Goal: Information Seeking & Learning: Learn about a topic

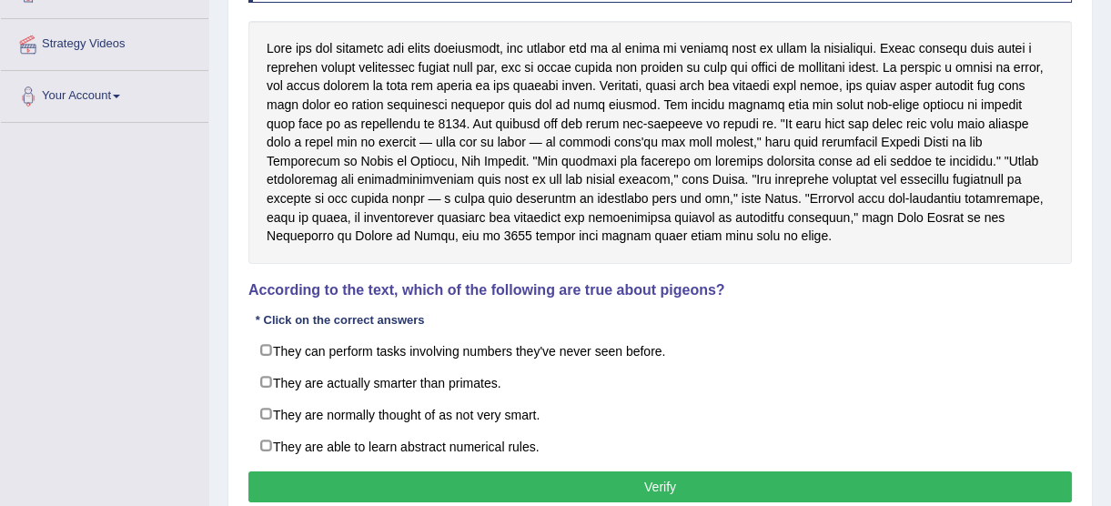
drag, startPoint x: 0, startPoint y: 0, endPoint x: 678, endPoint y: 115, distance: 687.3
click at [863, 173] on div at bounding box center [659, 142] width 823 height 243
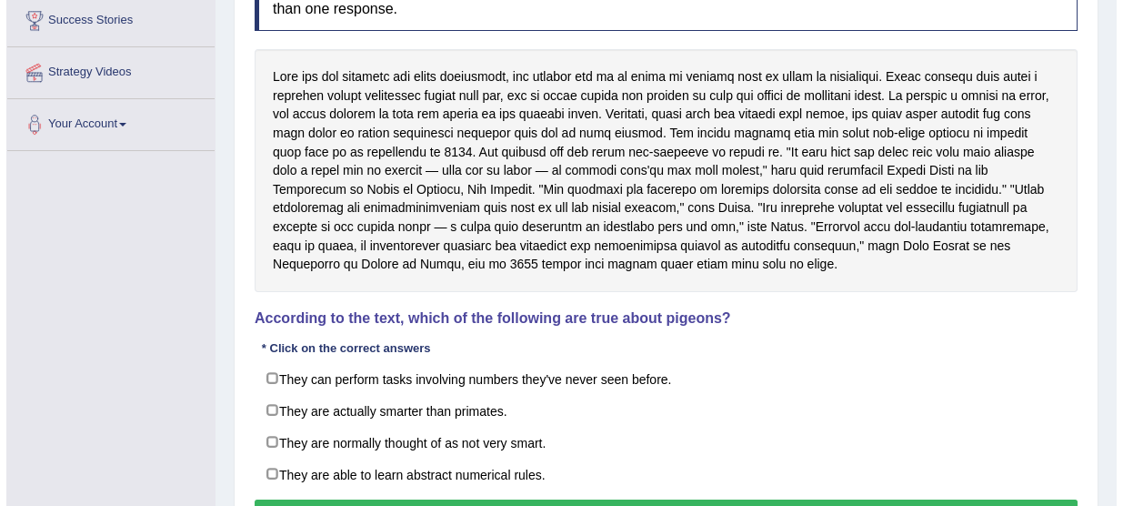
scroll to position [330, 0]
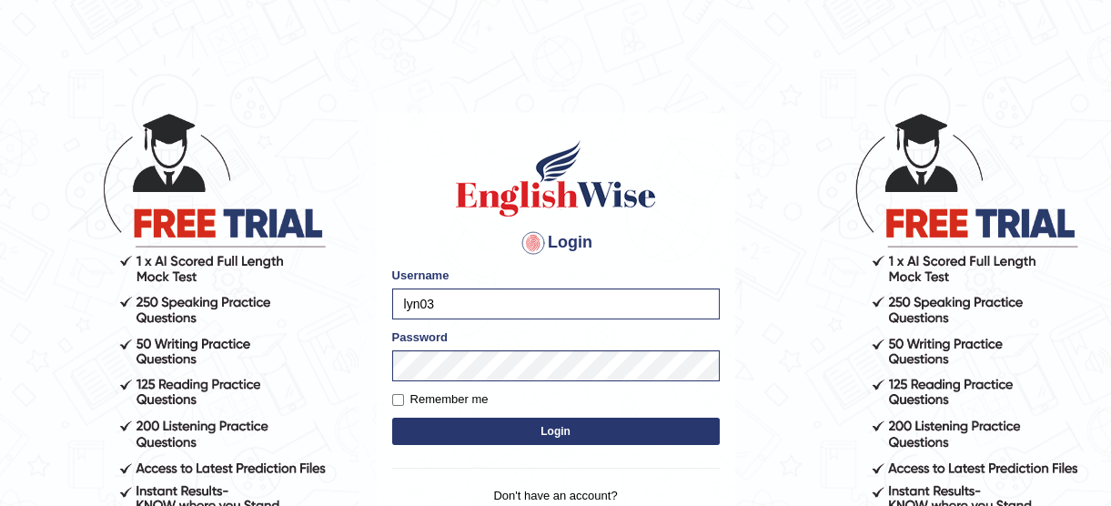
click at [708, 424] on button "Login" at bounding box center [555, 431] width 327 height 27
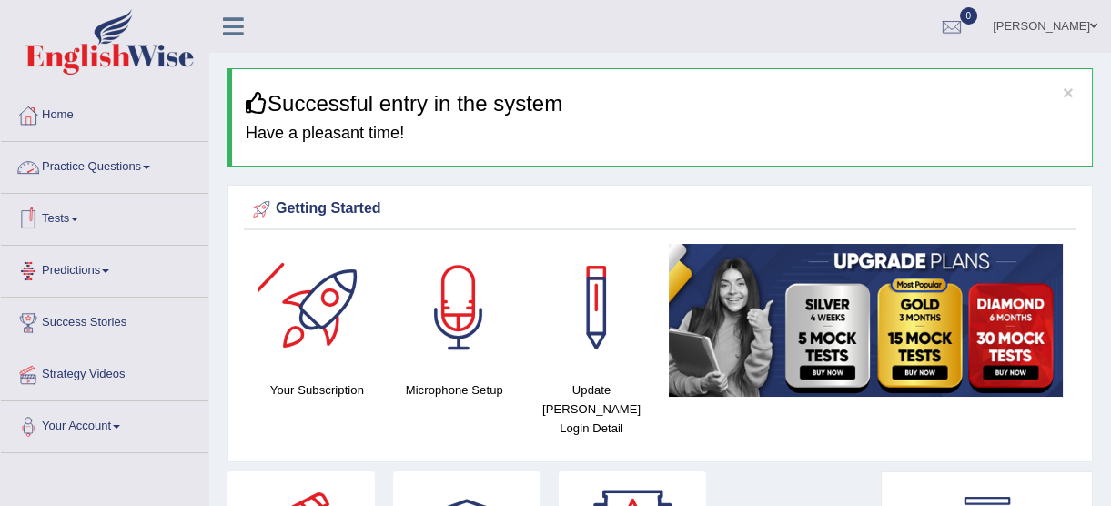
click at [73, 167] on link "Practice Questions" at bounding box center [104, 164] width 207 height 45
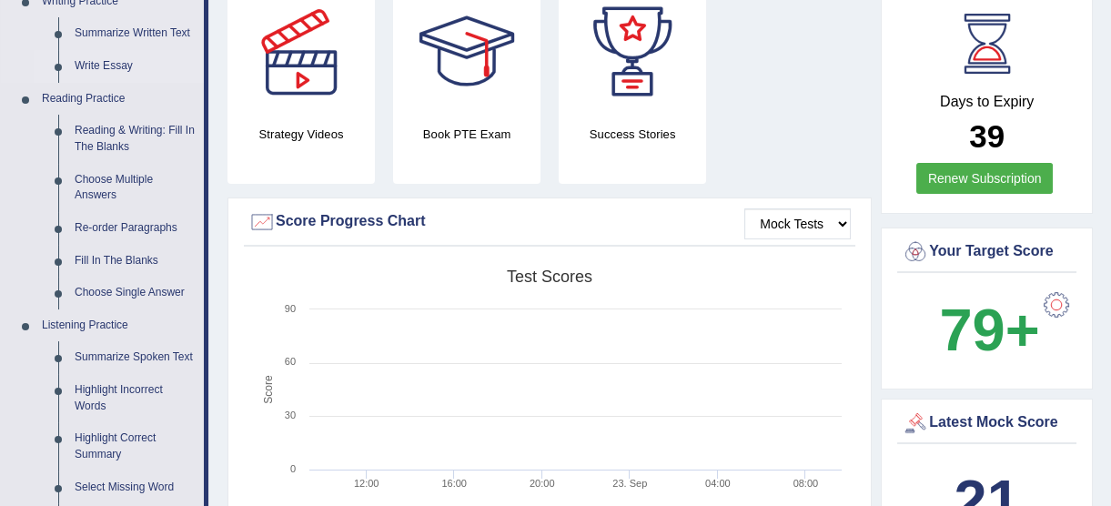
scroll to position [496, 0]
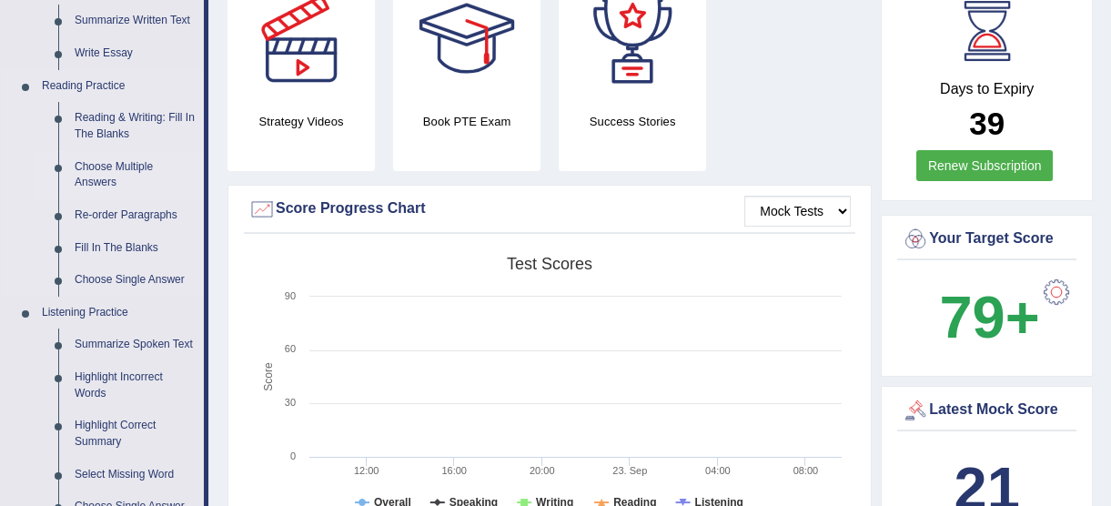
click at [116, 168] on link "Choose Multiple Answers" at bounding box center [134, 175] width 137 height 48
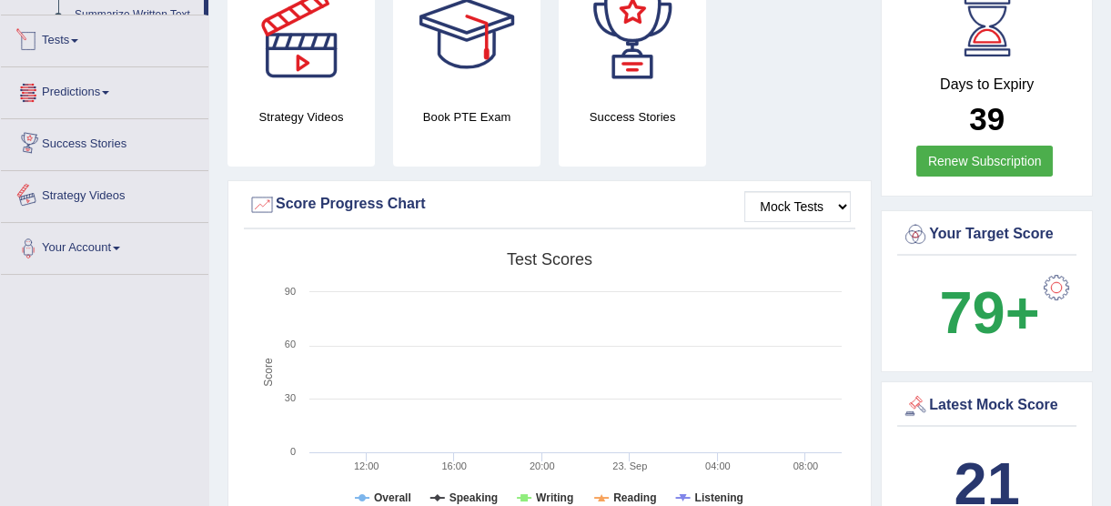
scroll to position [1192, 0]
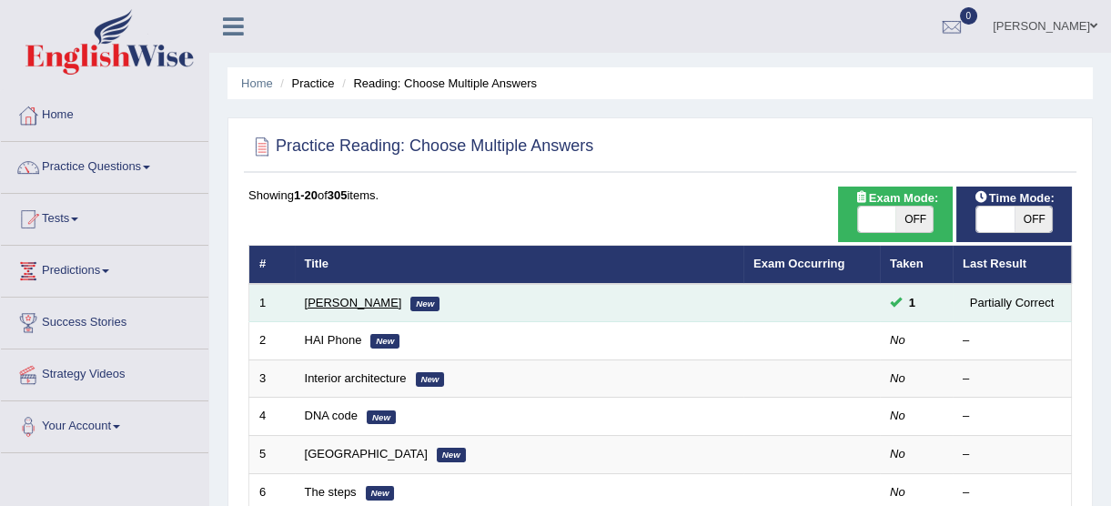
click at [305, 307] on link "[PERSON_NAME]" at bounding box center [353, 303] width 97 height 14
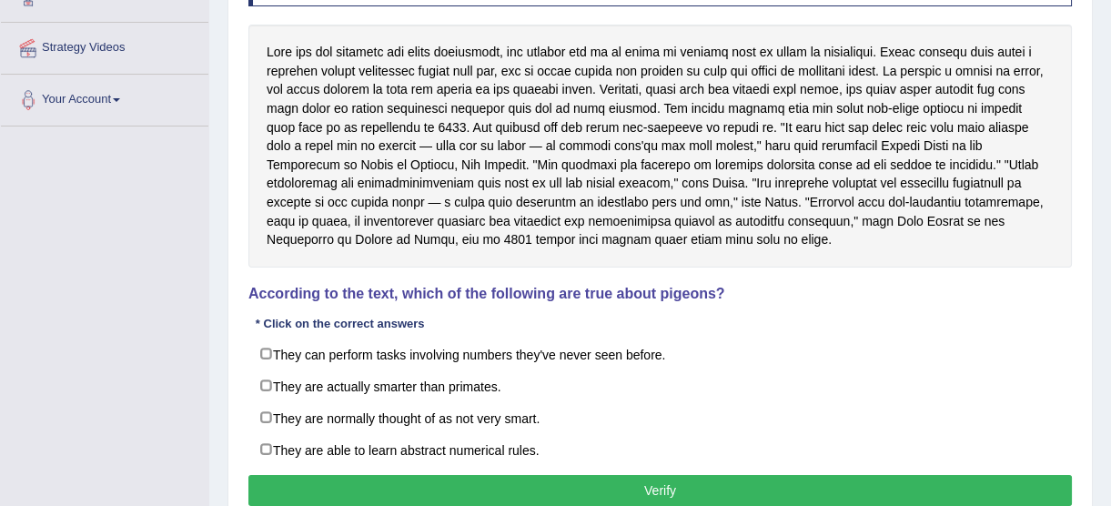
scroll to position [330, 0]
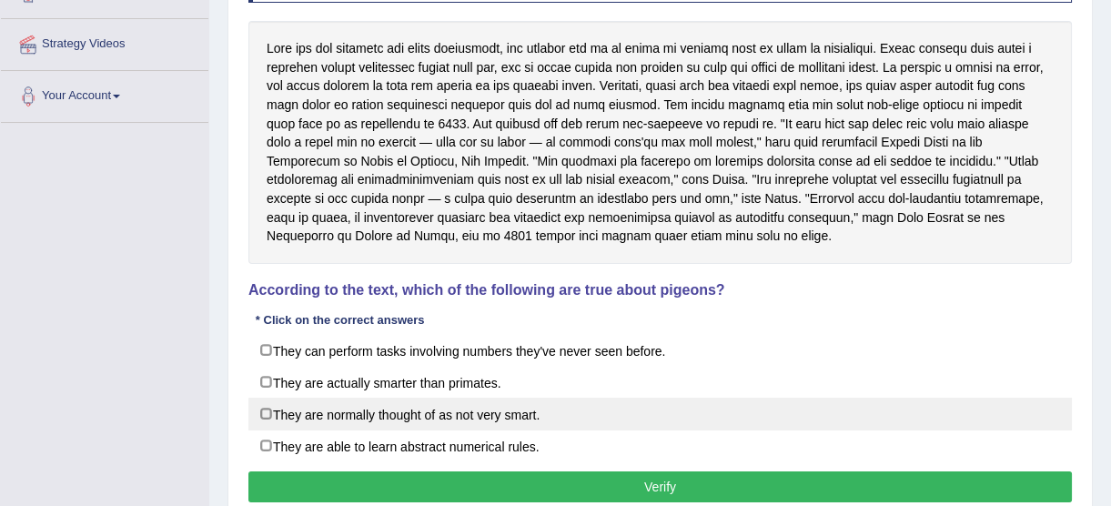
click at [273, 408] on label "They are normally thought of as not very smart." at bounding box center [659, 414] width 823 height 33
checkbox input "true"
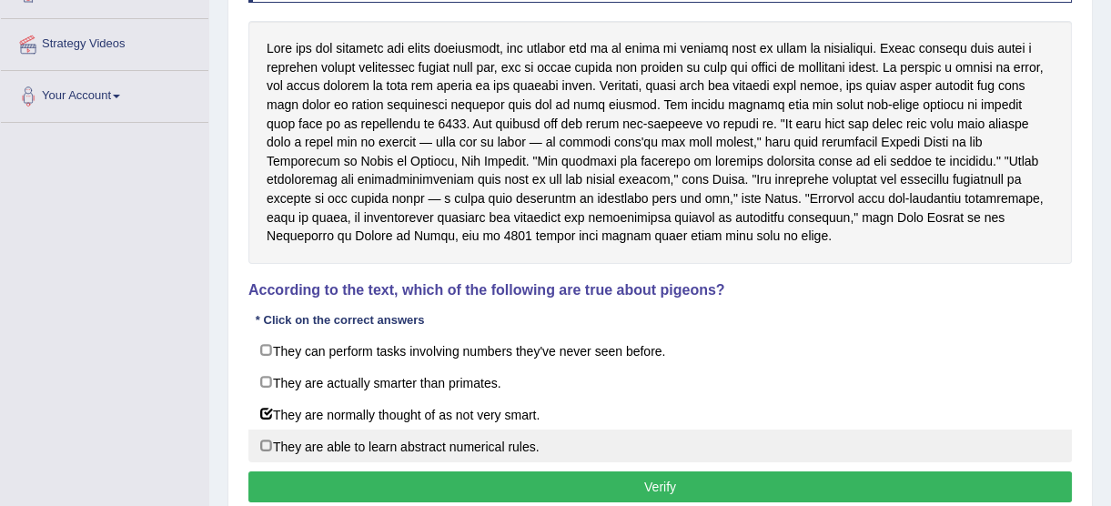
click at [263, 443] on label "They are able to learn abstract numerical rules." at bounding box center [659, 445] width 823 height 33
checkbox input "true"
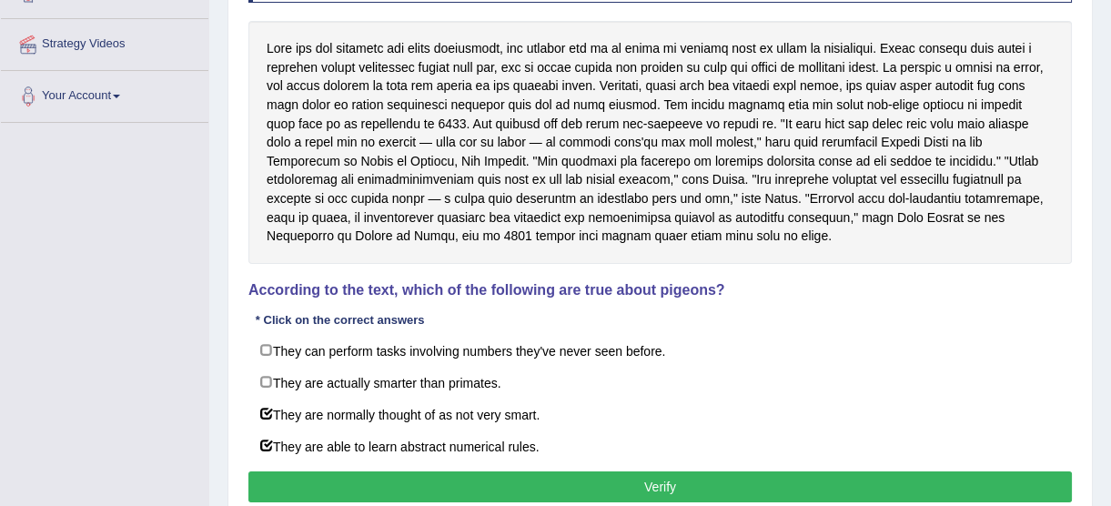
click at [622, 491] on button "Verify" at bounding box center [659, 486] width 823 height 31
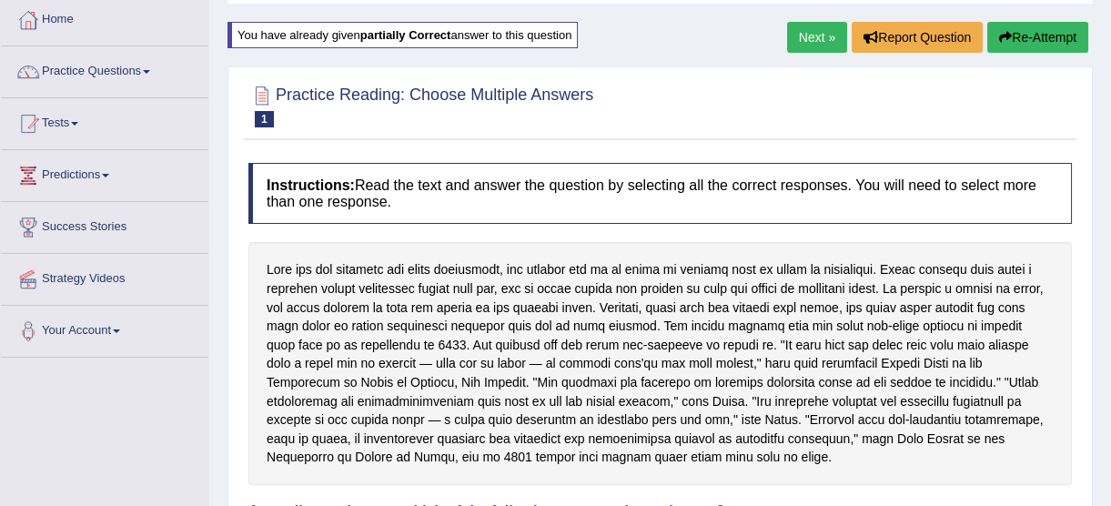
scroll to position [82, 0]
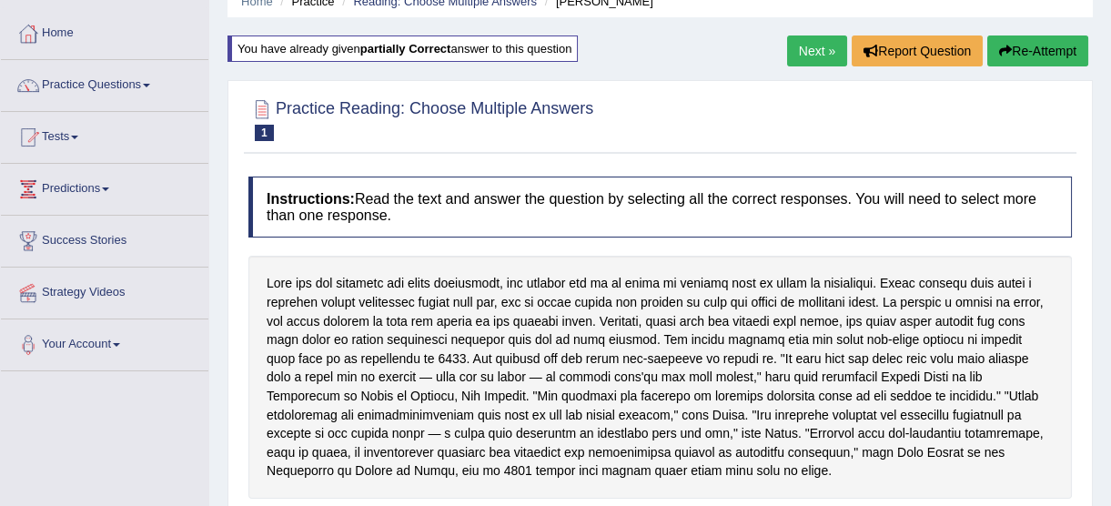
click at [812, 62] on link "Next »" at bounding box center [817, 50] width 60 height 31
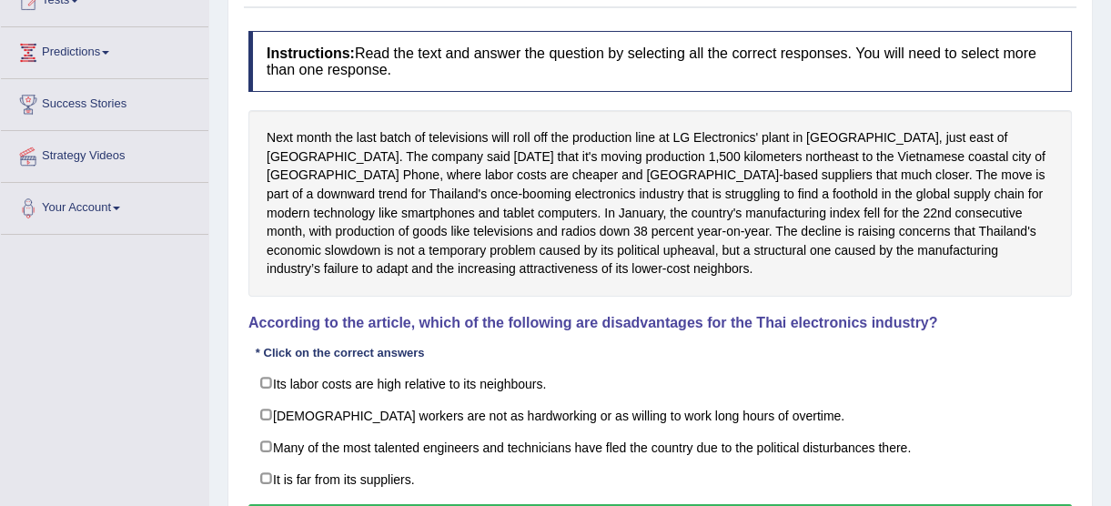
scroll to position [247, 0]
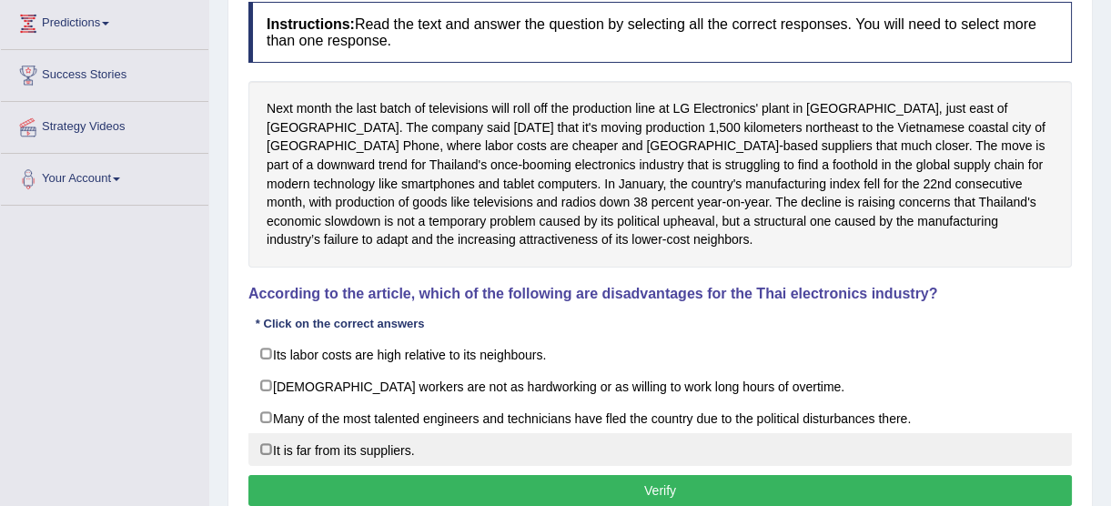
click at [266, 447] on label "It is far from its suppliers." at bounding box center [659, 449] width 823 height 33
checkbox input "true"
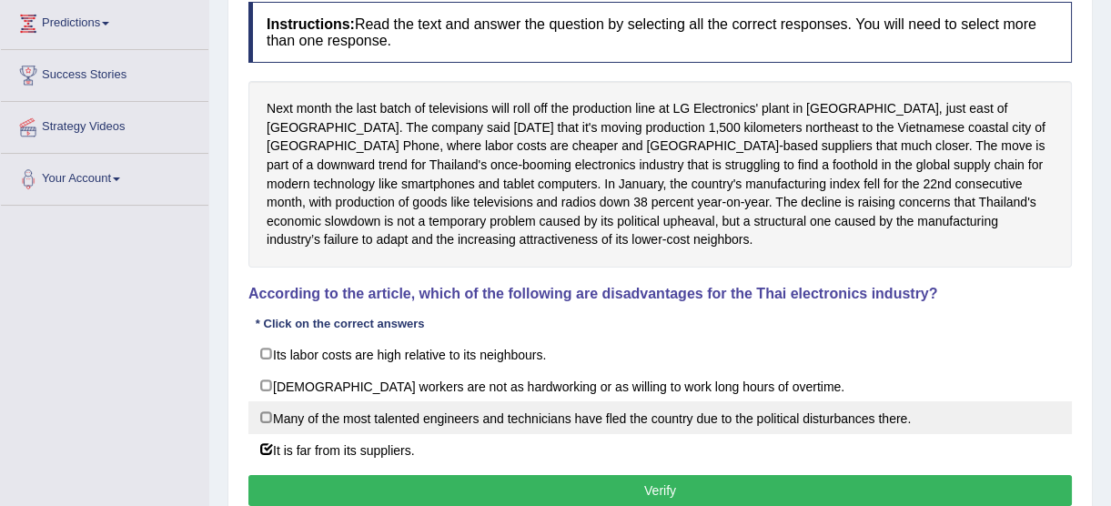
click at [266, 415] on label "Many of the most talented engineers and technicians have fled the country due t…" at bounding box center [659, 417] width 823 height 33
checkbox input "true"
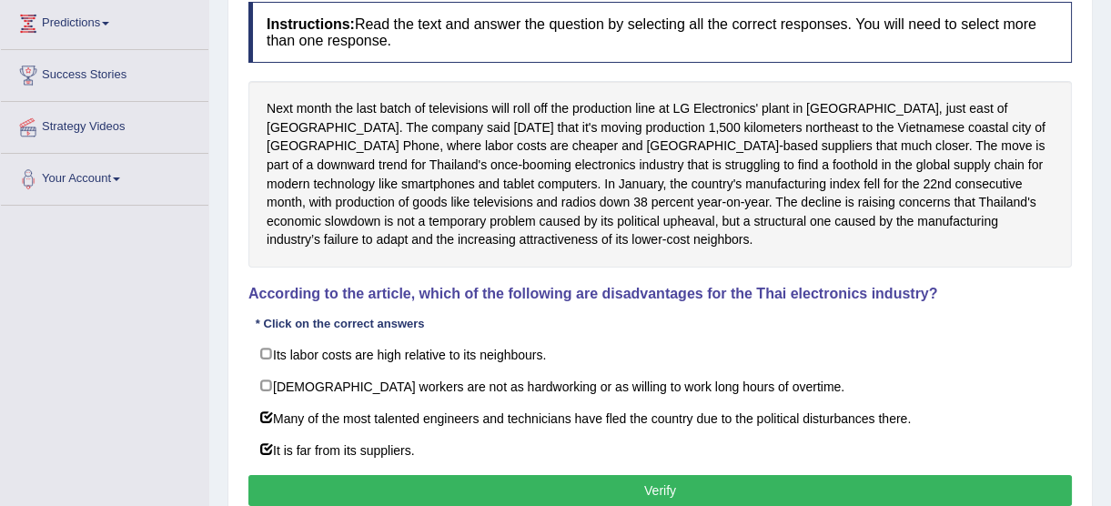
click at [325, 482] on button "Verify" at bounding box center [659, 490] width 823 height 31
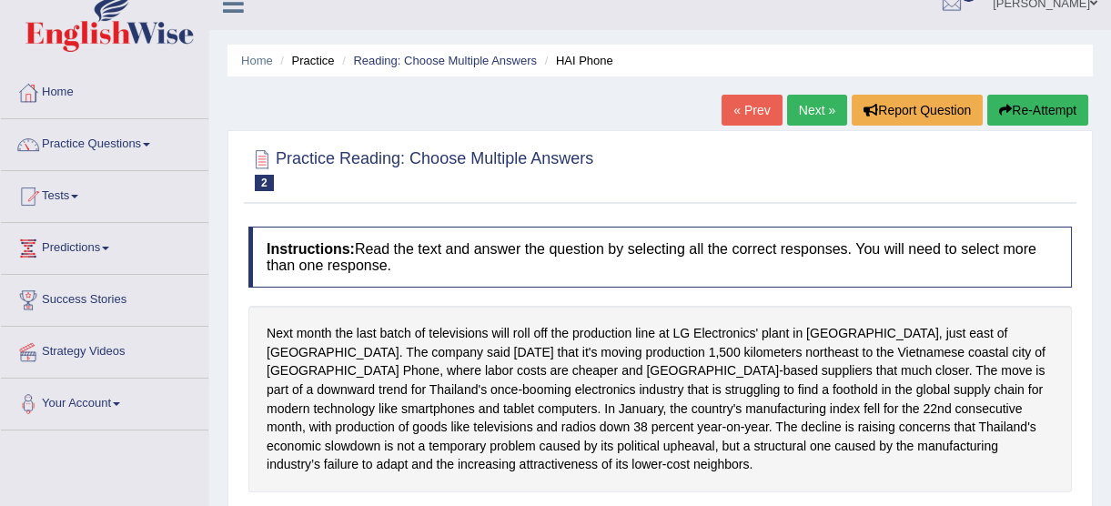
scroll to position [0, 0]
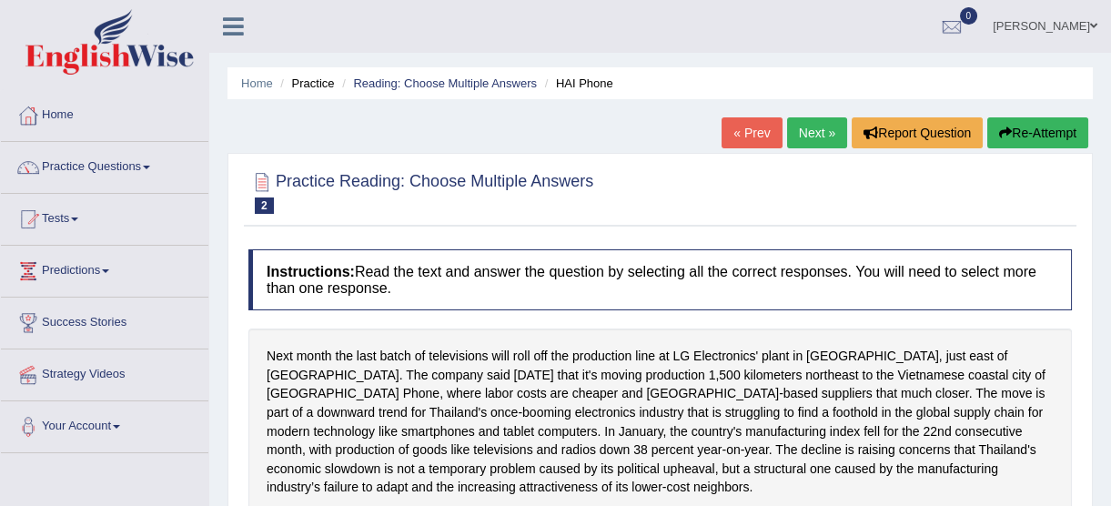
click at [1036, 133] on button "Re-Attempt" at bounding box center [1037, 132] width 101 height 31
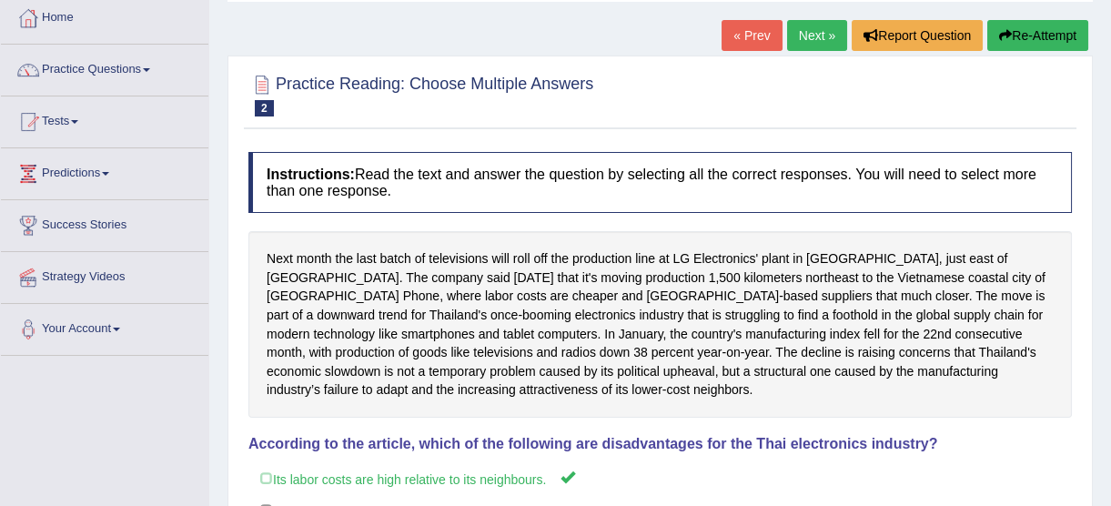
scroll to position [308, 0]
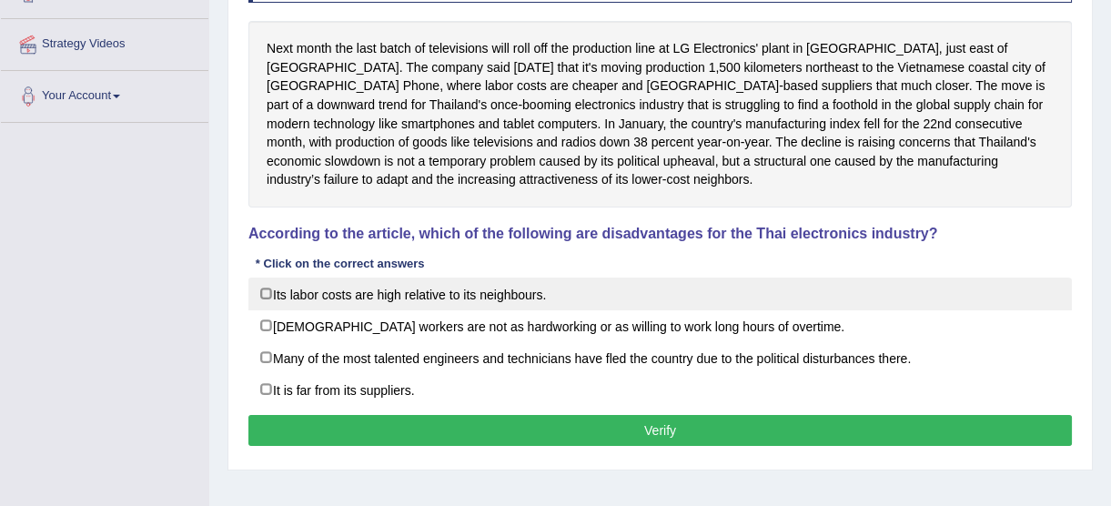
click at [263, 291] on label "Its labor costs are high relative to its neighbours." at bounding box center [659, 293] width 823 height 33
checkbox input "true"
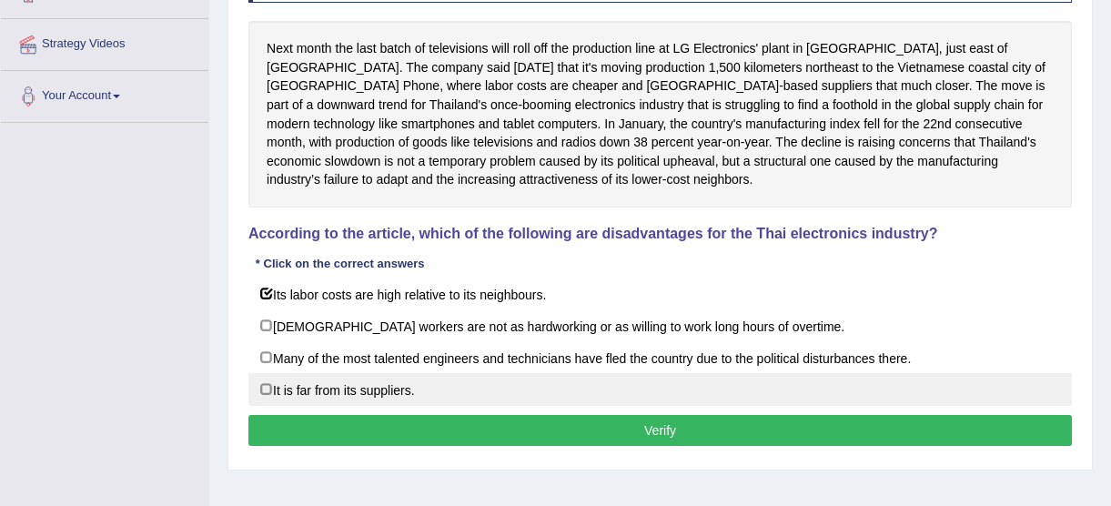
click at [261, 390] on label "It is far from its suppliers." at bounding box center [659, 389] width 823 height 33
checkbox input "true"
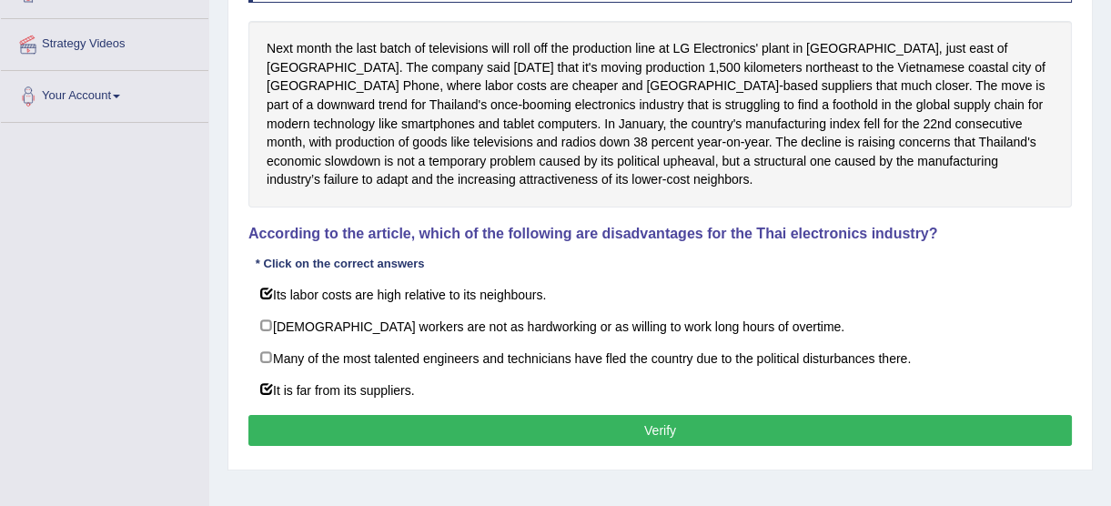
click at [303, 444] on div "Instructions: Read the text and answer the question by selecting all the correc…" at bounding box center [660, 197] width 832 height 528
click at [305, 438] on button "Verify" at bounding box center [659, 430] width 823 height 31
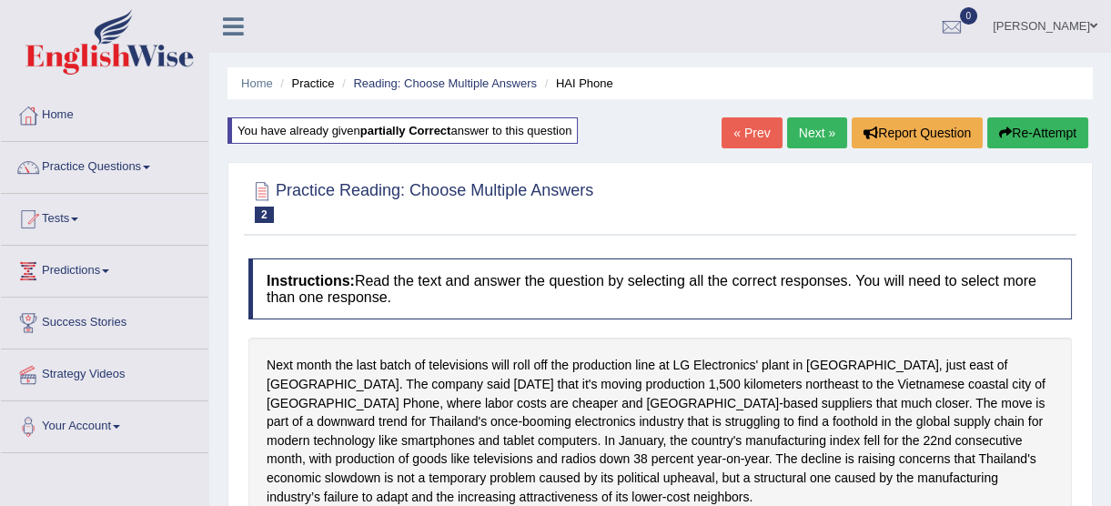
click at [809, 141] on link "Next »" at bounding box center [817, 132] width 60 height 31
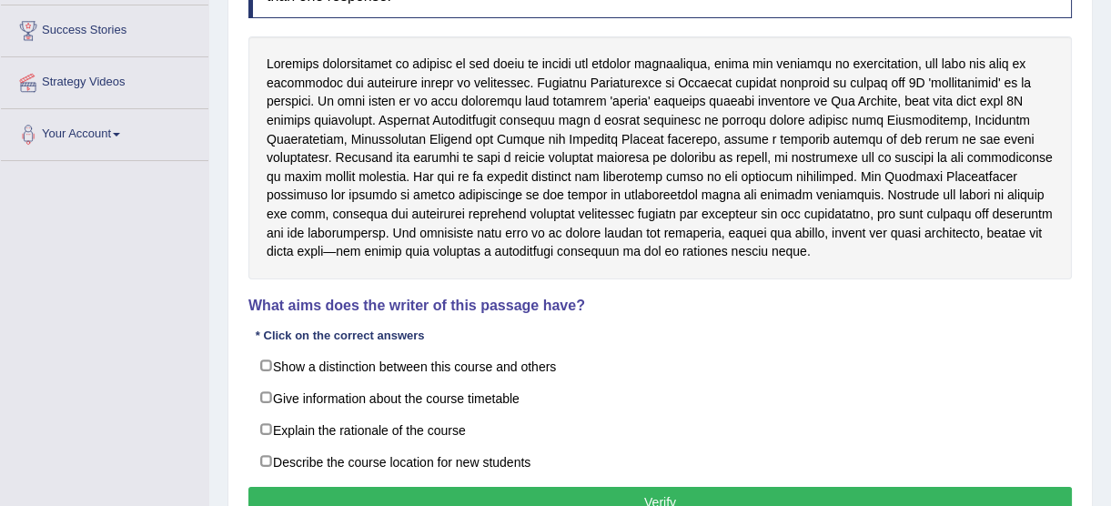
scroll to position [330, 0]
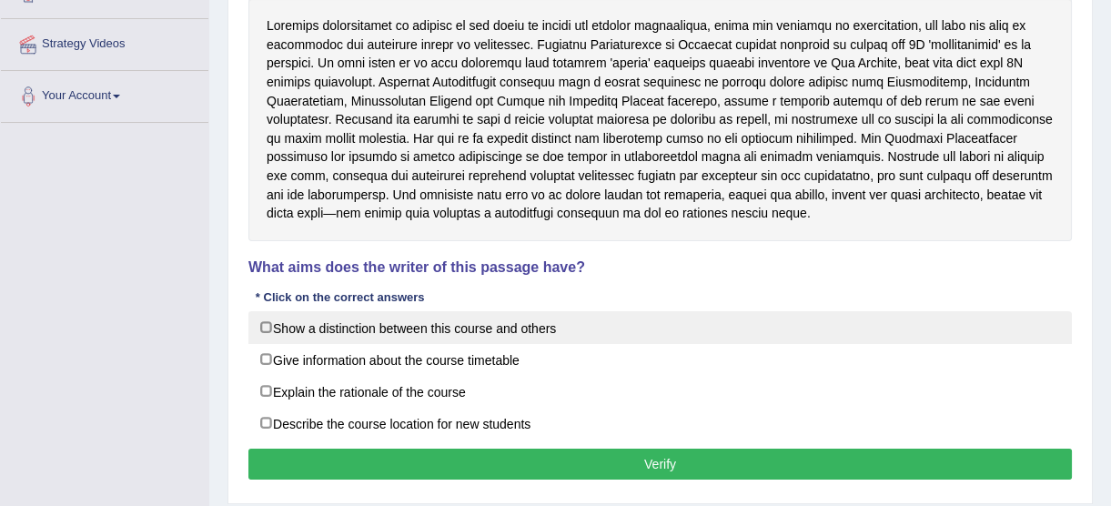
click at [265, 322] on label "Show a distinction between this course and others" at bounding box center [659, 327] width 823 height 33
checkbox input "true"
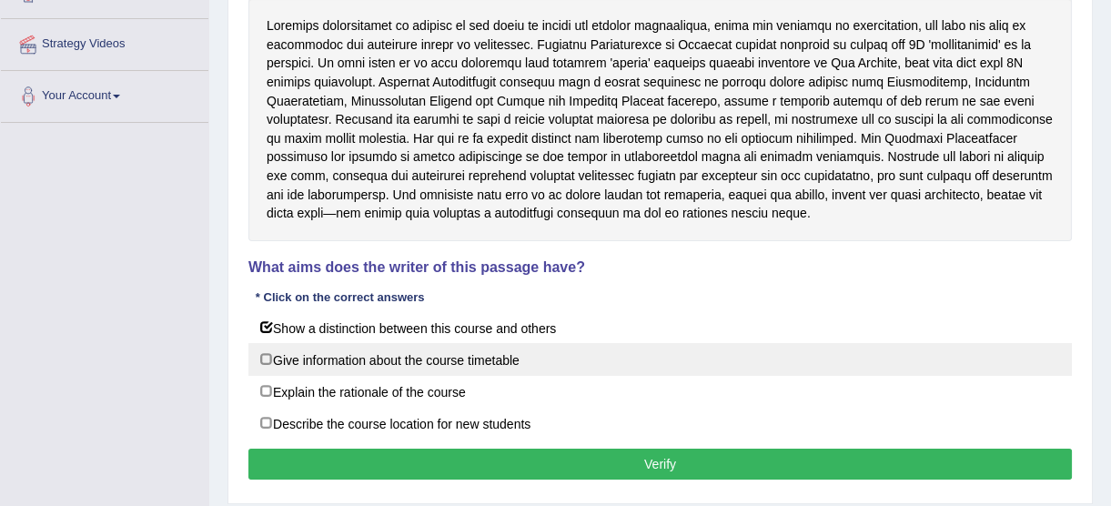
click at [268, 361] on label "Give information about the course timetable" at bounding box center [659, 359] width 823 height 33
checkbox input "true"
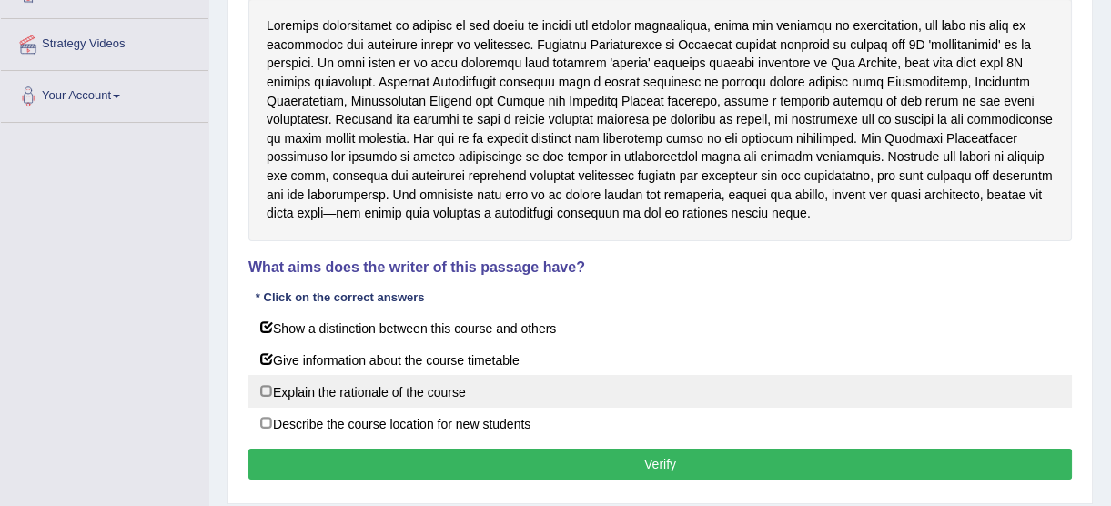
click at [282, 393] on label "Explain the rationale of the course" at bounding box center [659, 391] width 823 height 33
checkbox input "true"
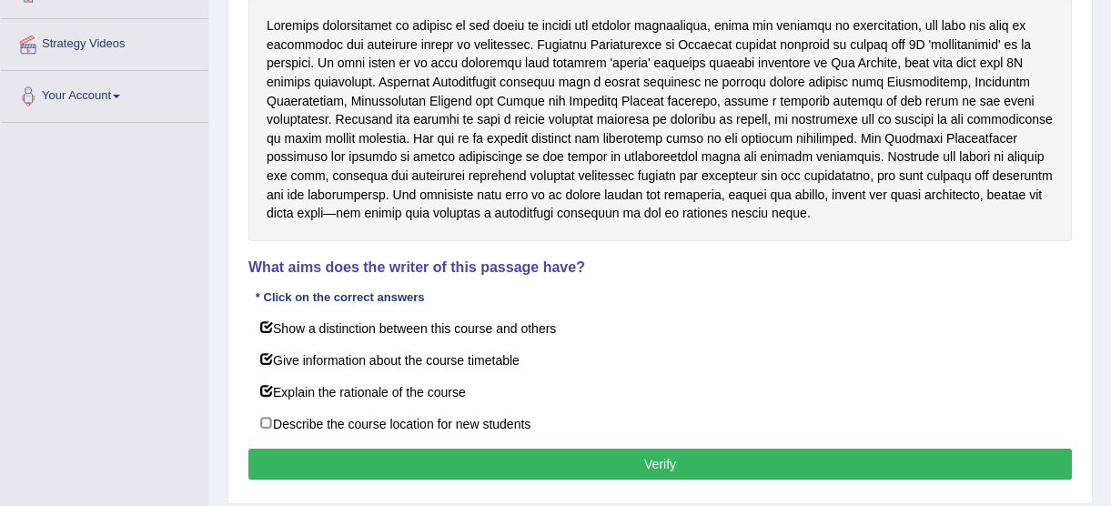
click at [537, 481] on div "Instructions: Read the text and answer the question by selecting all the correc…" at bounding box center [660, 202] width 832 height 584
click at [539, 469] on button "Verify" at bounding box center [659, 463] width 823 height 31
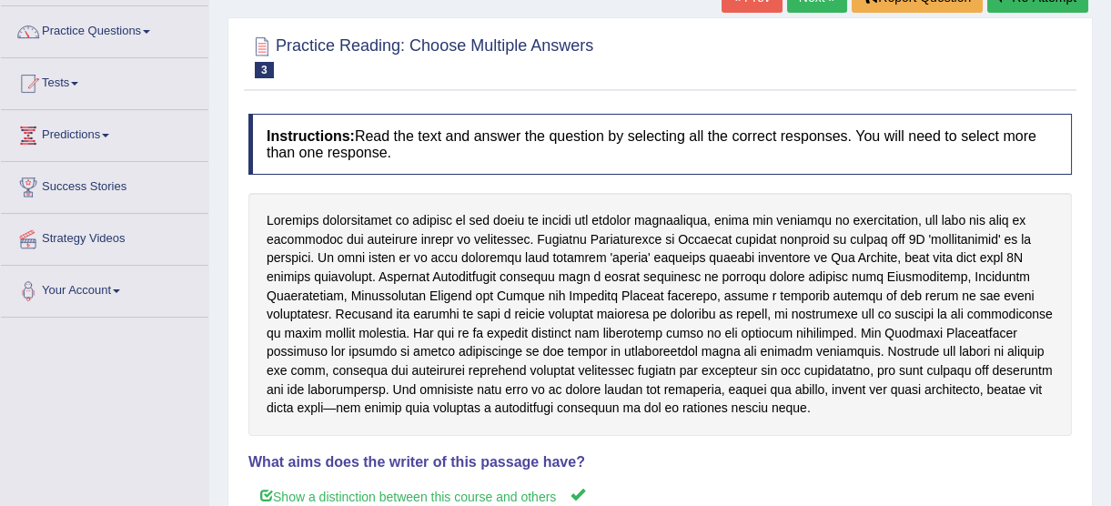
scroll to position [82, 0]
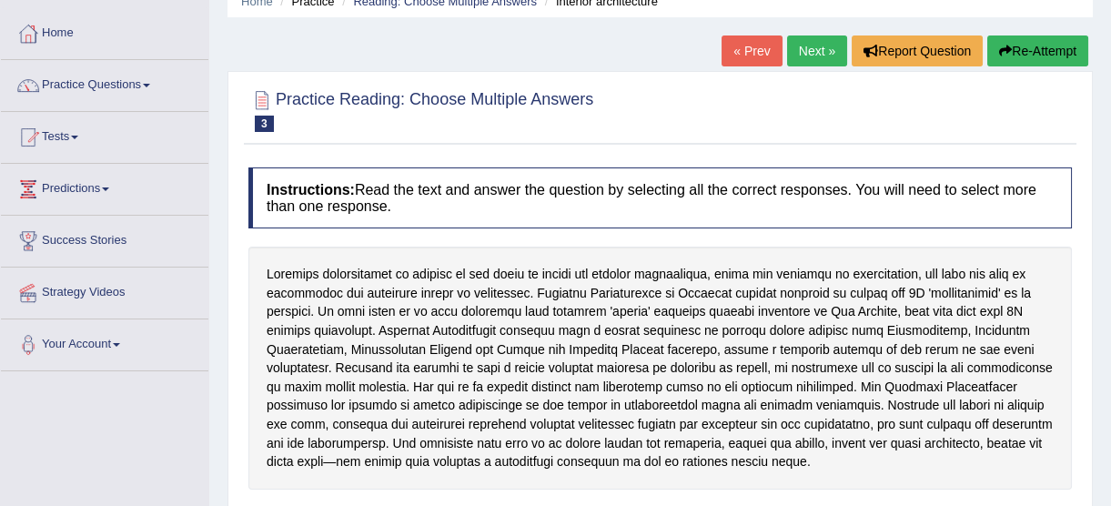
click at [1036, 44] on button "Re-Attempt" at bounding box center [1037, 50] width 101 height 31
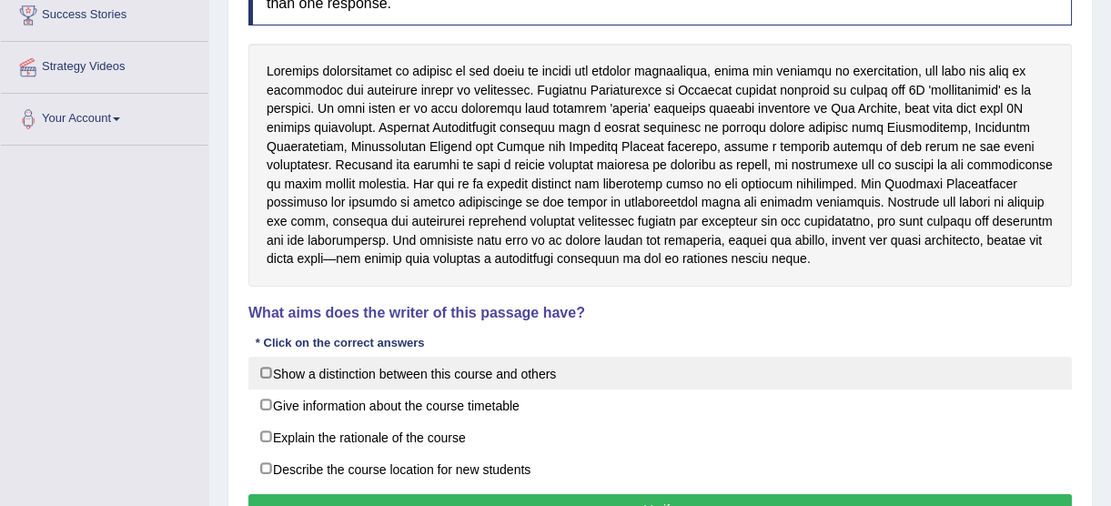
click at [275, 373] on label "Show a distinction between this course and others" at bounding box center [659, 373] width 823 height 33
checkbox input "true"
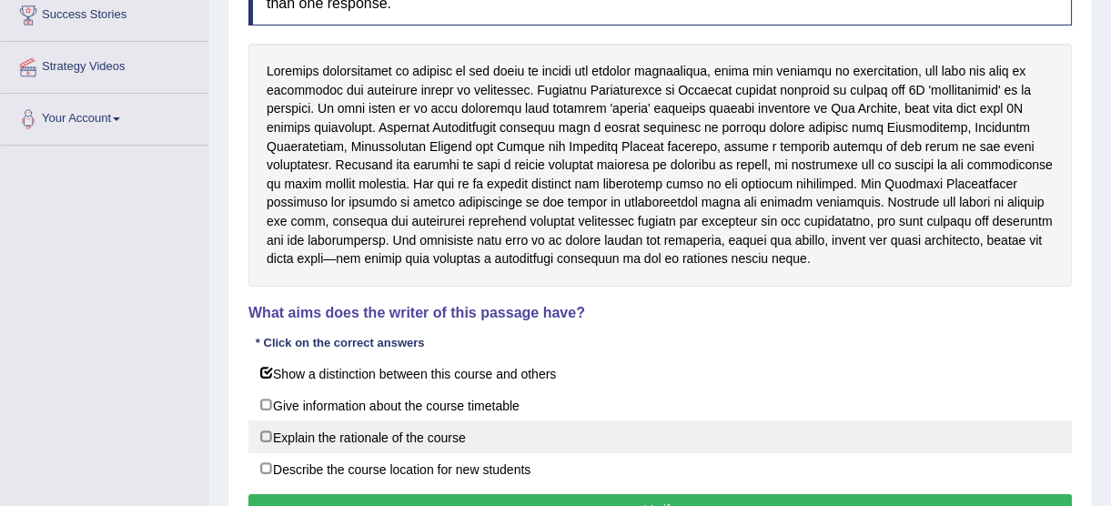
click at [263, 424] on label "Explain the rationale of the course" at bounding box center [659, 436] width 823 height 33
checkbox input "true"
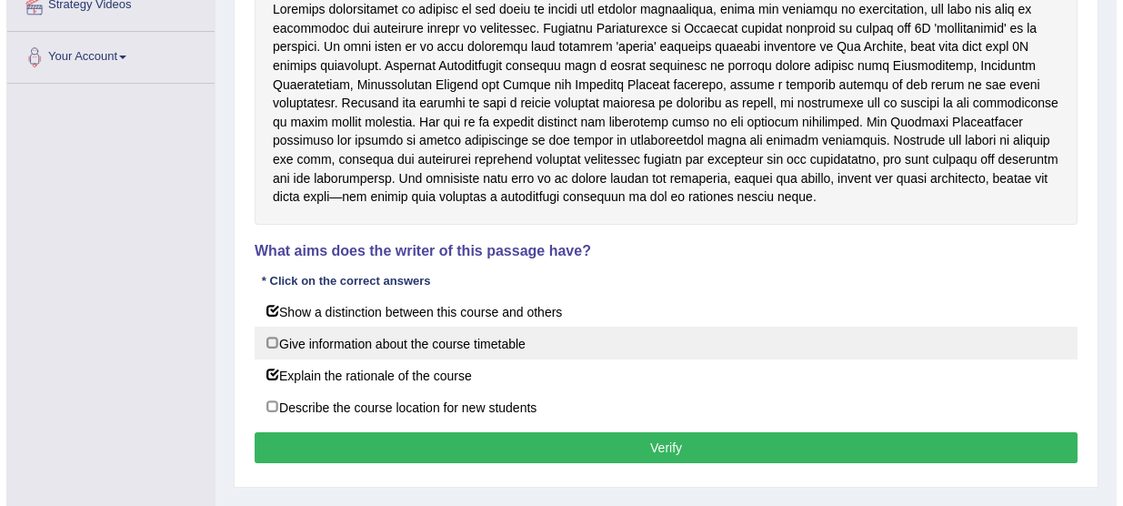
scroll to position [448, 0]
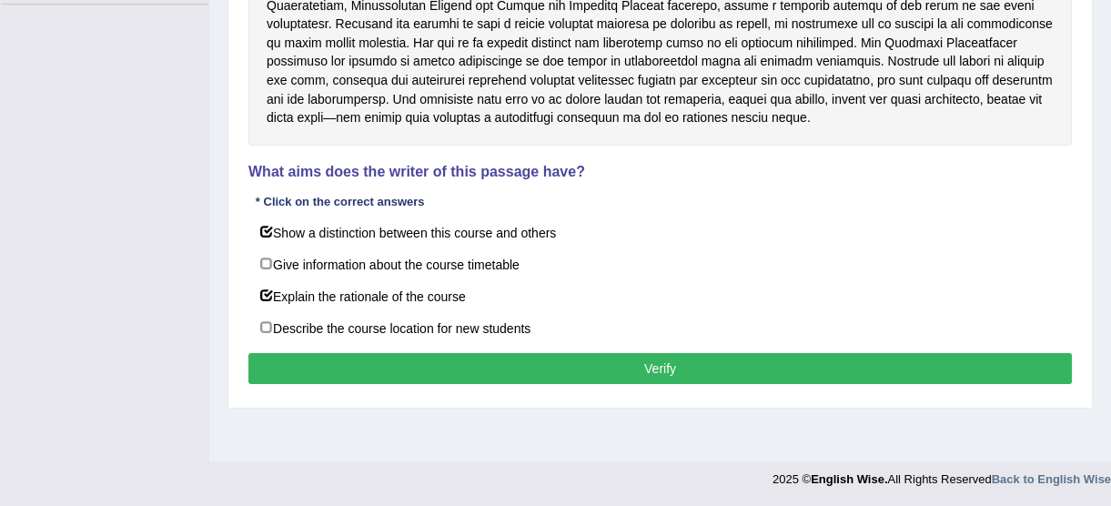
click at [595, 357] on button "Verify" at bounding box center [659, 368] width 823 height 31
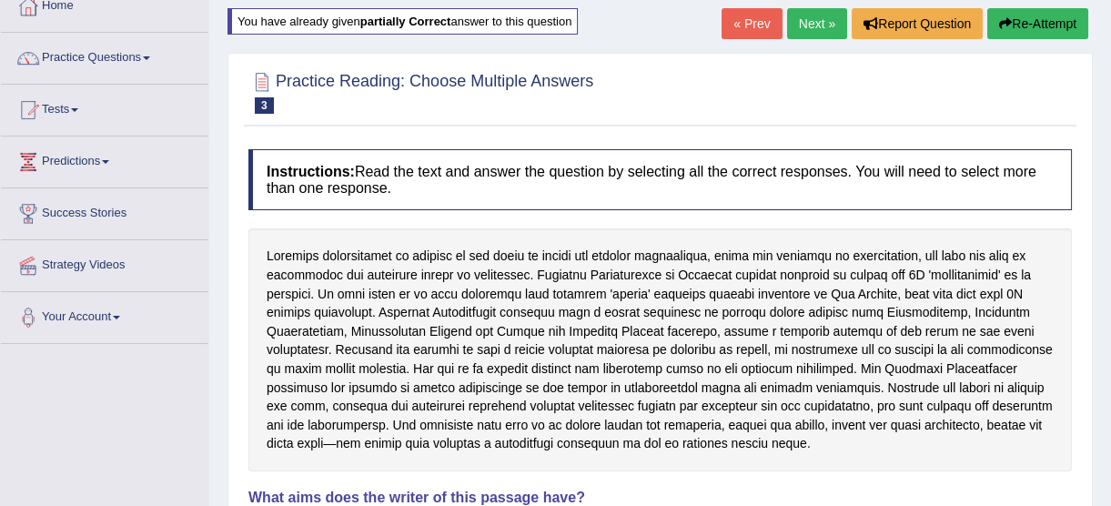
scroll to position [0, 0]
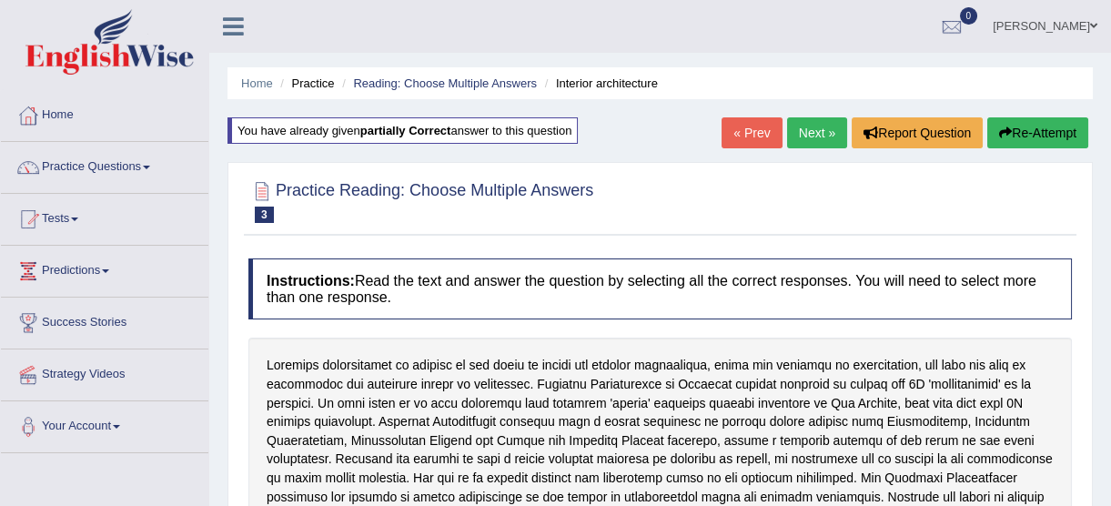
click at [811, 144] on link "Next »" at bounding box center [817, 132] width 60 height 31
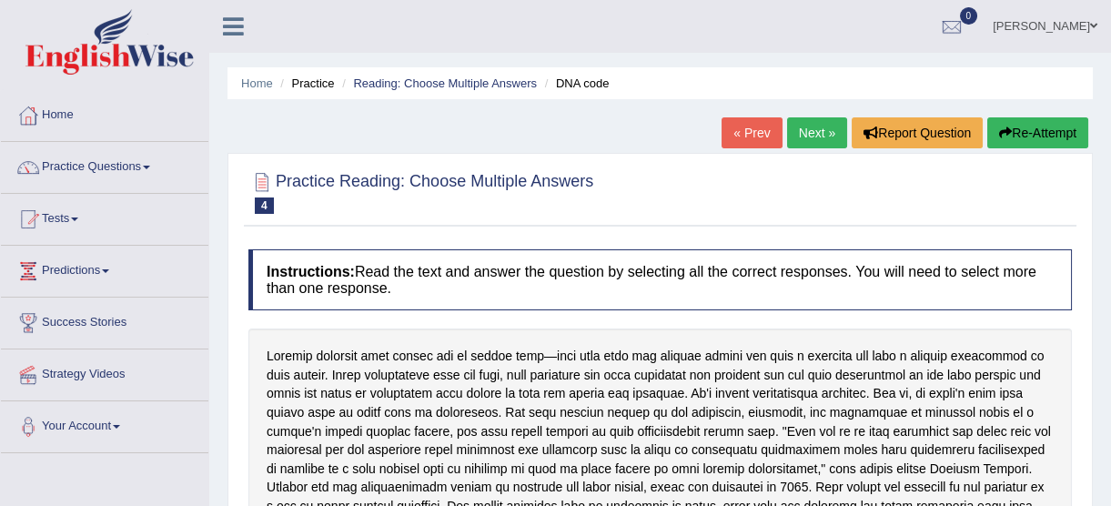
click at [827, 136] on link "Next »" at bounding box center [817, 132] width 60 height 31
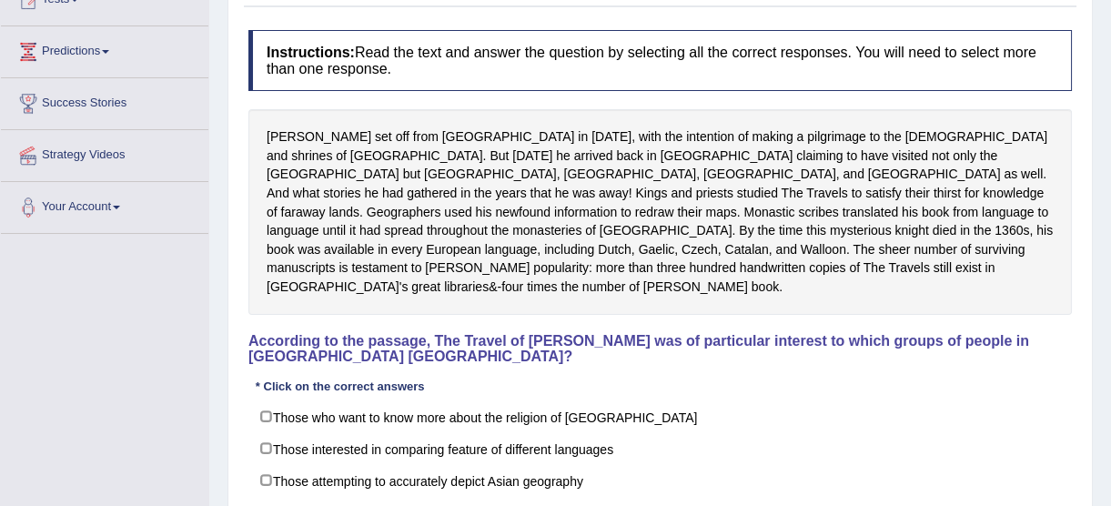
scroll to position [247, 0]
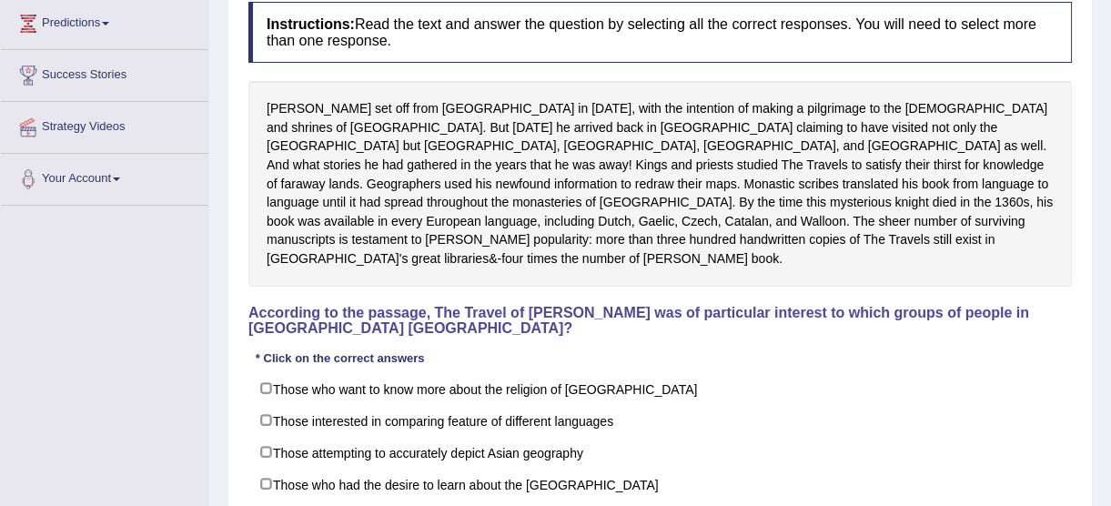
drag, startPoint x: 873, startPoint y: 175, endPoint x: 623, endPoint y: 3, distance: 303.5
drag, startPoint x: 623, startPoint y: 3, endPoint x: 102, endPoint y: 388, distance: 648.4
click at [90, 427] on div "Toggle navigation Home Practice Questions Speaking Practice Read Aloud Repeat S…" at bounding box center [555, 226] width 1111 height 946
click at [816, 372] on label "Those who want to know more about the religion of Asia" at bounding box center [659, 388] width 823 height 33
click at [273, 382] on input "Those who want to know more about the religion of Asia" at bounding box center [279, 388] width 12 height 12
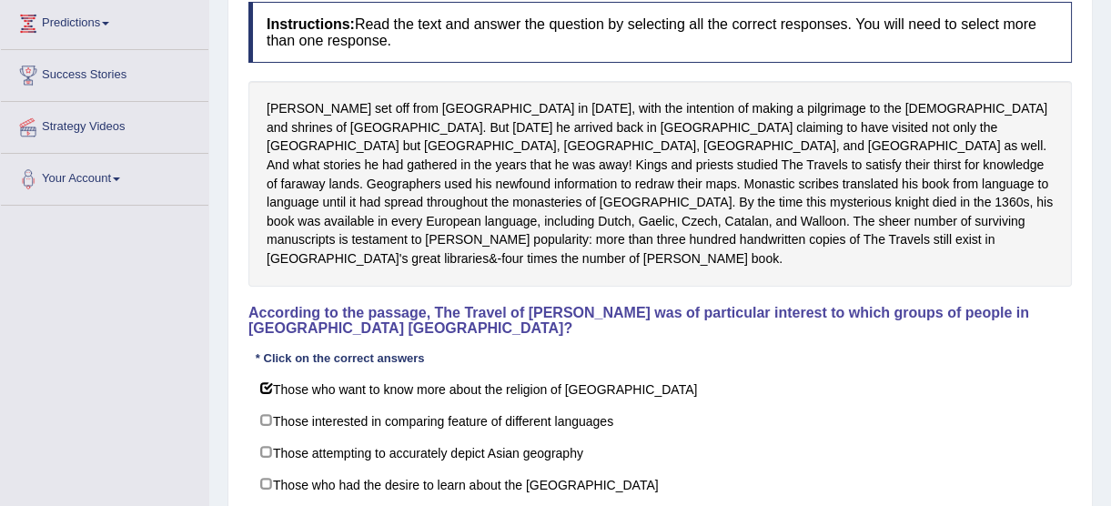
click at [273, 382] on input "Those who want to know more about the religion of Asia" at bounding box center [279, 388] width 12 height 12
checkbox input "false"
